Goal: Transaction & Acquisition: Download file/media

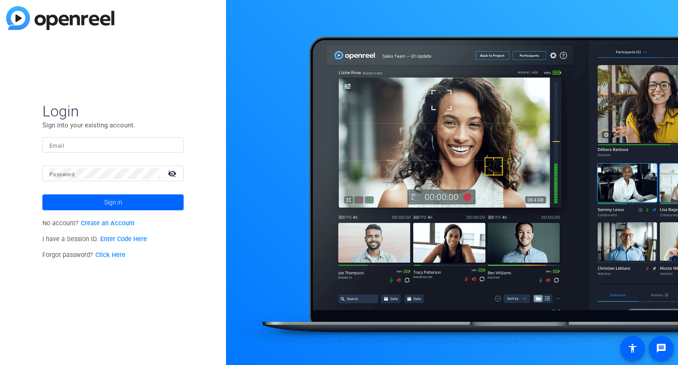
click at [84, 143] on input "Email" at bounding box center [112, 145] width 127 height 11
type input "[PERSON_NAME][EMAIL_ADDRESS][PERSON_NAME][DOMAIN_NAME]"
click at [172, 174] on mat-icon "visibility_off" at bounding box center [172, 173] width 21 height 13
click at [172, 173] on mat-icon "visibility" at bounding box center [172, 173] width 21 height 13
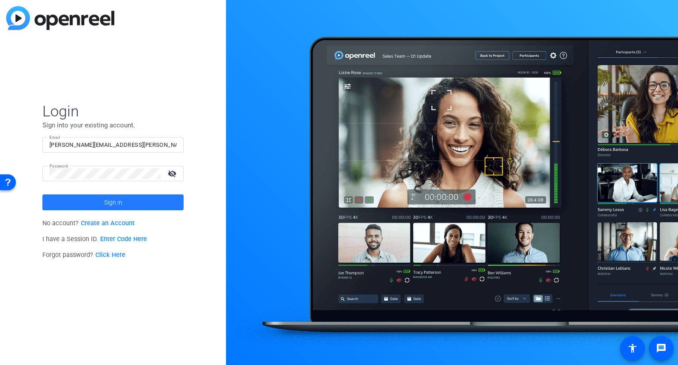
click at [144, 204] on span at bounding box center [112, 202] width 141 height 21
click at [172, 173] on mat-icon "visibility_off" at bounding box center [172, 173] width 21 height 13
click at [172, 173] on mat-icon "visibility" at bounding box center [172, 173] width 21 height 13
click at [112, 200] on span "Sign in" at bounding box center [113, 202] width 18 height 22
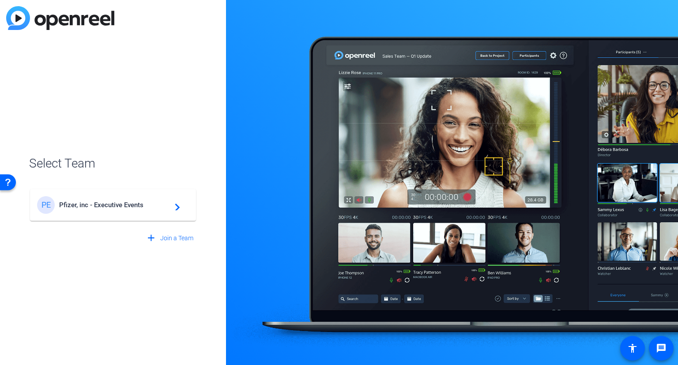
click at [99, 205] on span "Pfizer, inc - Executive Events" at bounding box center [114, 205] width 110 height 8
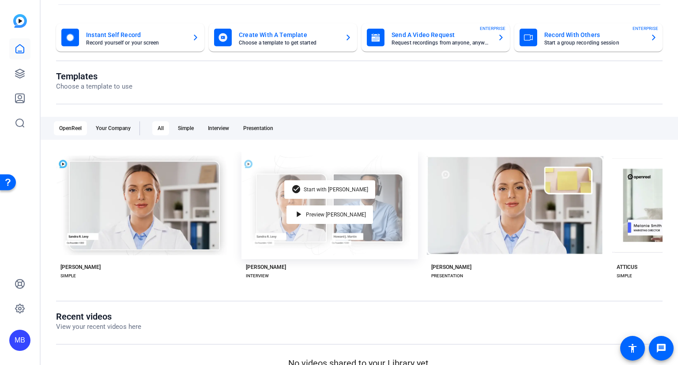
scroll to position [48, 0]
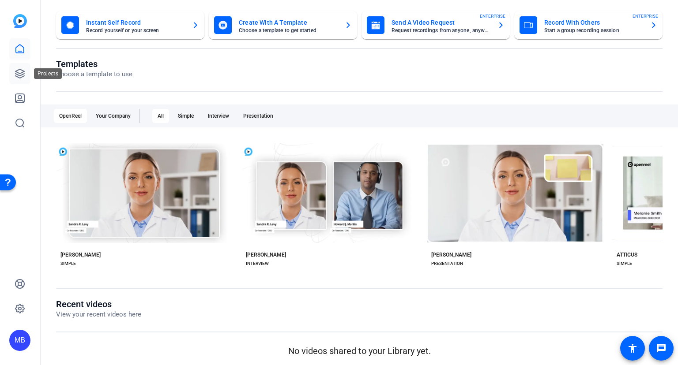
click at [23, 79] on icon at bounding box center [20, 73] width 11 height 11
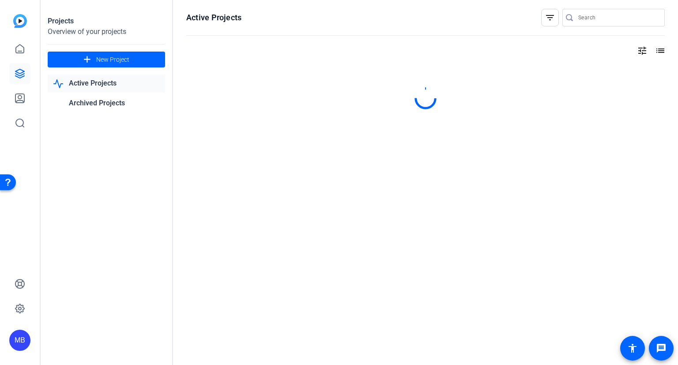
scroll to position [0, 0]
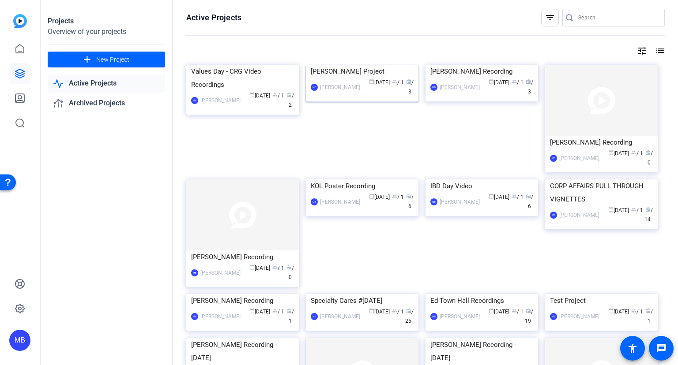
click at [367, 65] on img at bounding box center [362, 65] width 112 height 0
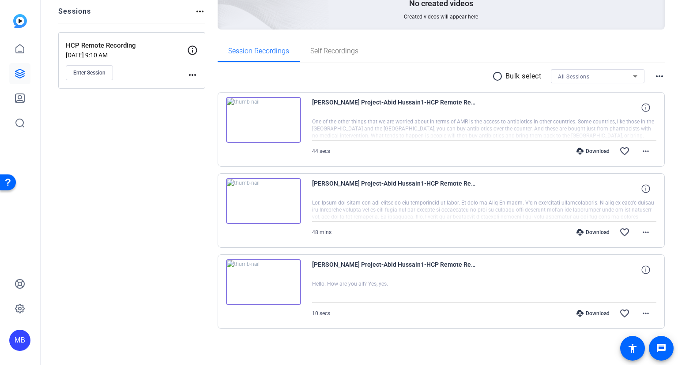
scroll to position [104, 0]
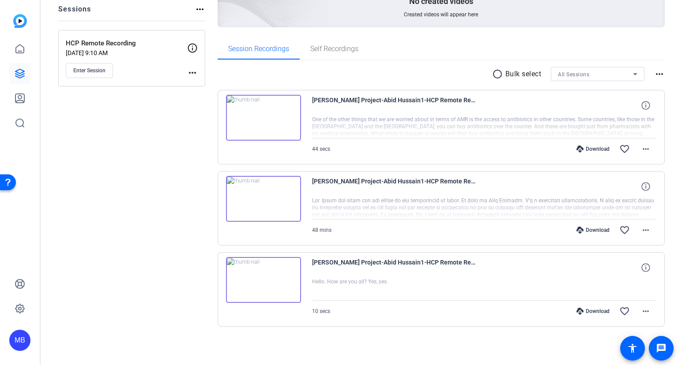
click at [589, 229] on div "Download" at bounding box center [593, 230] width 42 height 7
click at [644, 149] on mat-icon "more_horiz" at bounding box center [645, 149] width 11 height 11
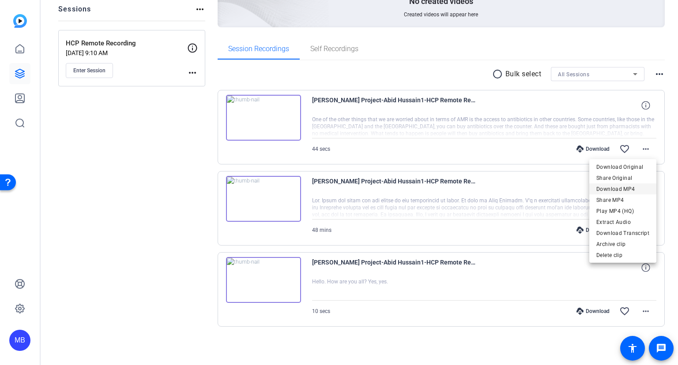
click at [620, 189] on span "Download MP4" at bounding box center [622, 189] width 53 height 11
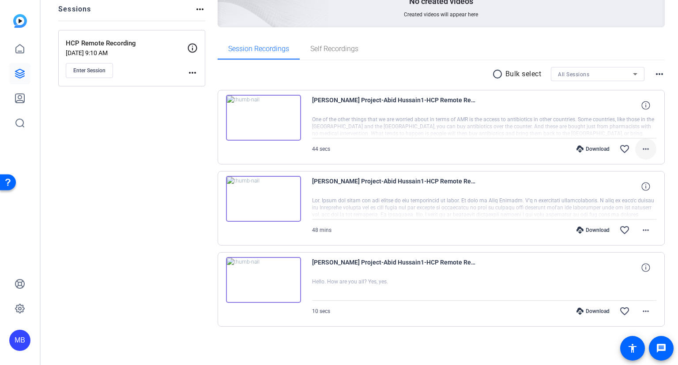
click at [646, 149] on mat-icon "more_horiz" at bounding box center [645, 149] width 11 height 11
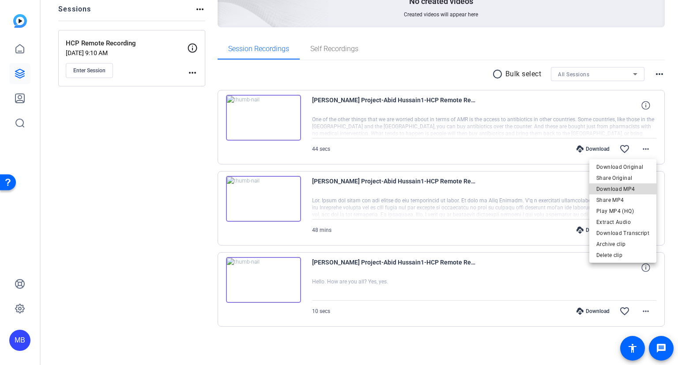
click at [628, 189] on span "Download MP4" at bounding box center [622, 189] width 53 height 11
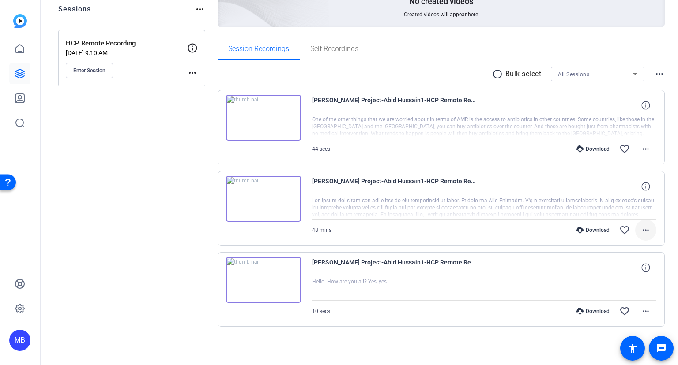
click at [645, 228] on mat-icon "more_horiz" at bounding box center [645, 230] width 11 height 11
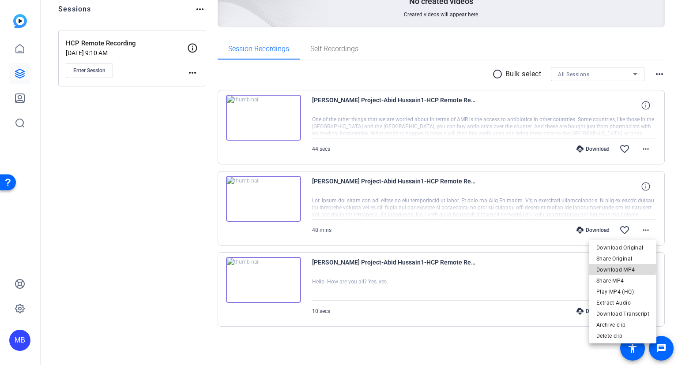
click at [621, 267] on span "Download MP4" at bounding box center [622, 270] width 53 height 11
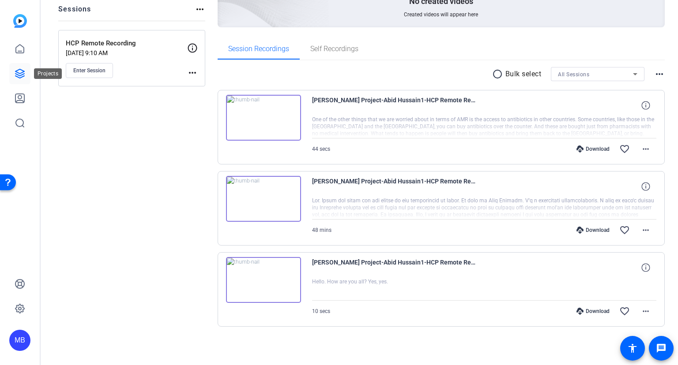
click at [22, 74] on icon at bounding box center [20, 73] width 11 height 11
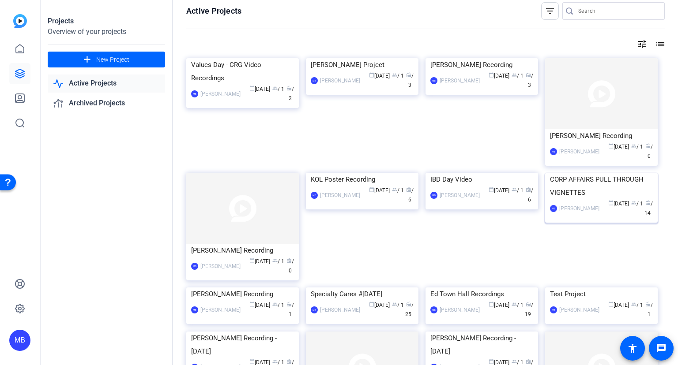
scroll to position [0, 0]
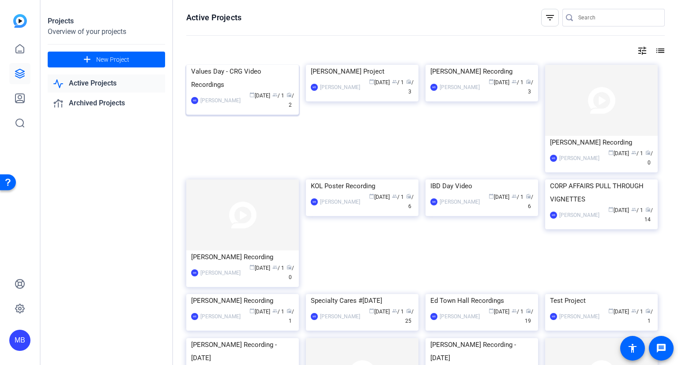
click at [251, 65] on img at bounding box center [242, 65] width 112 height 0
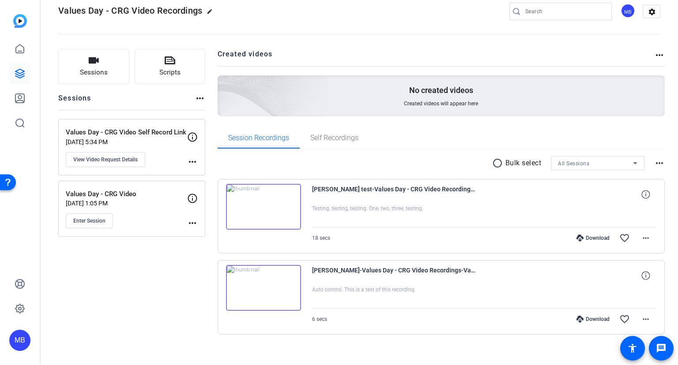
scroll to position [23, 0]
